Goal: Navigation & Orientation: Find specific page/section

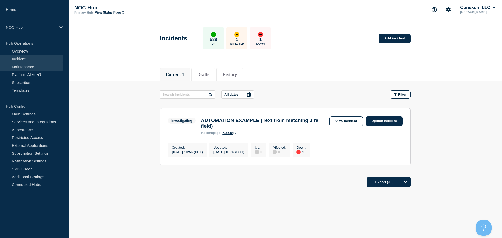
click at [41, 68] on link "Maintenance" at bounding box center [31, 67] width 63 height 8
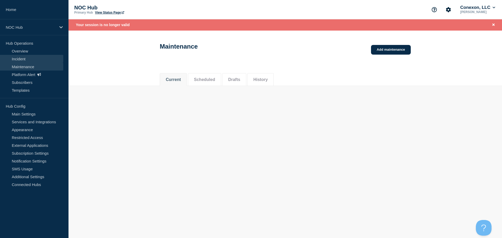
click at [43, 60] on link "Incident" at bounding box center [31, 59] width 63 height 8
